Goal: Transaction & Acquisition: Purchase product/service

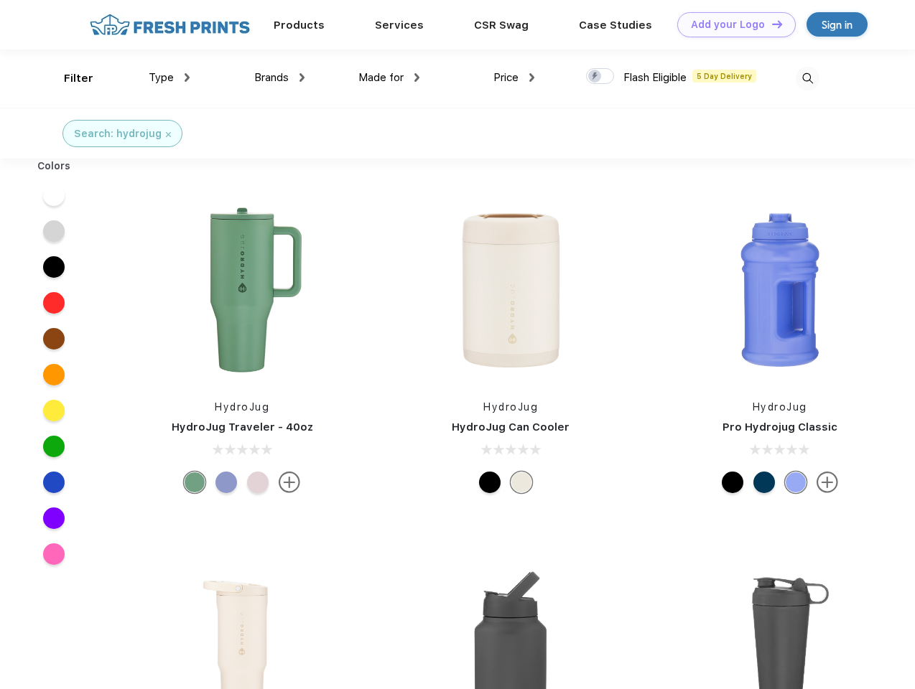
click at [731, 24] on link "Add your Logo Design Tool" at bounding box center [736, 24] width 119 height 25
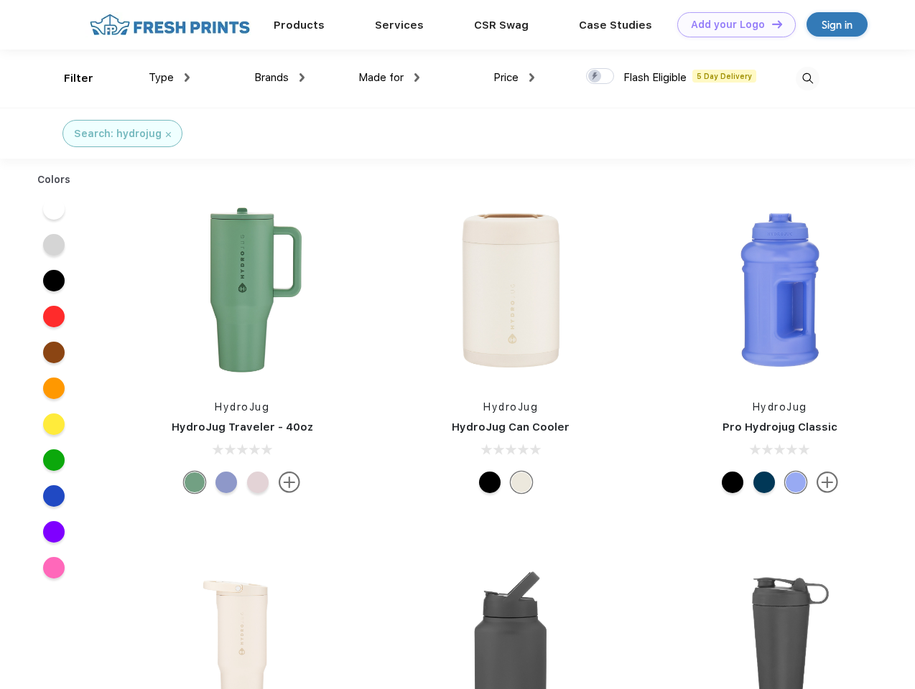
click at [0, 0] on div "Design Tool" at bounding box center [0, 0] width 0 height 0
click at [771, 24] on link "Add your Logo Design Tool" at bounding box center [736, 24] width 119 height 25
click at [69, 78] on div "Filter" at bounding box center [78, 78] width 29 height 17
click at [169, 78] on span "Type" at bounding box center [161, 77] width 25 height 13
click at [279, 78] on span "Brands" at bounding box center [271, 77] width 34 height 13
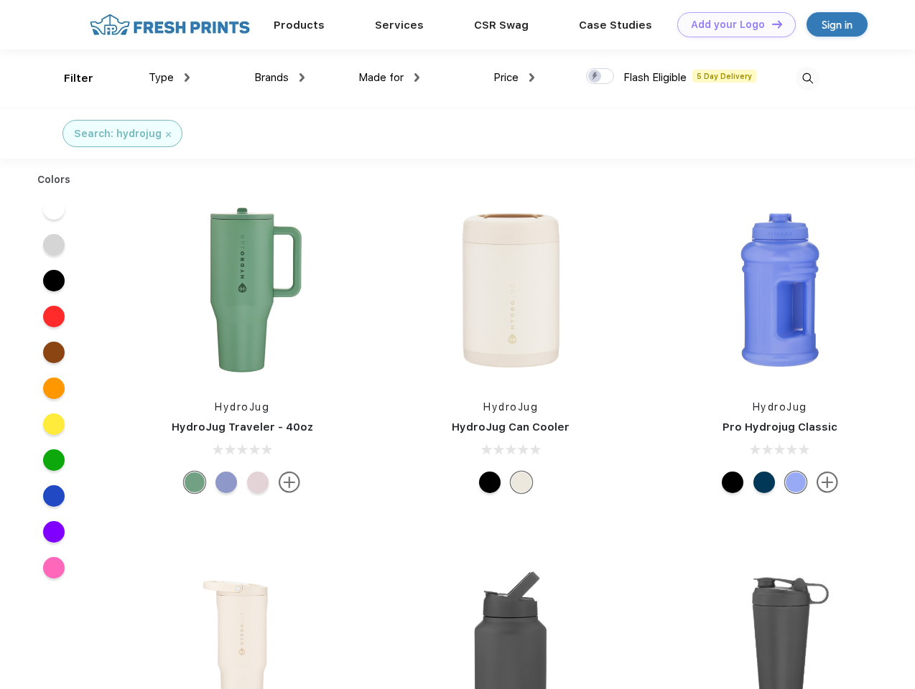
click at [389, 78] on span "Made for" at bounding box center [380, 77] width 45 height 13
click at [514, 78] on span "Price" at bounding box center [505, 77] width 25 height 13
click at [600, 77] on div at bounding box center [600, 76] width 28 height 16
click at [595, 77] on input "checkbox" at bounding box center [590, 72] width 9 height 9
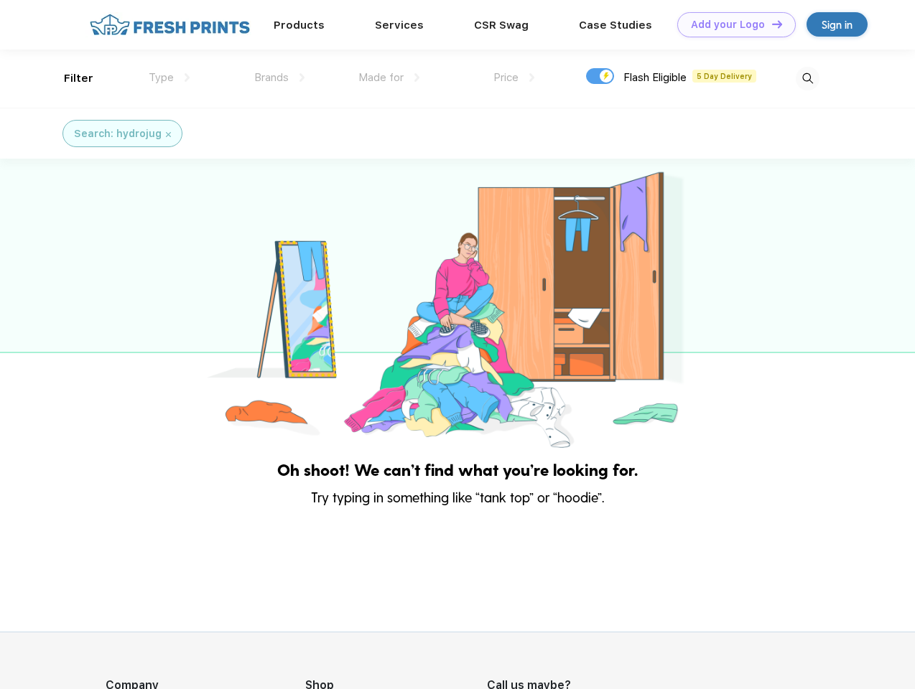
click at [807, 78] on img at bounding box center [808, 79] width 24 height 24
